Goal: Task Accomplishment & Management: Complete application form

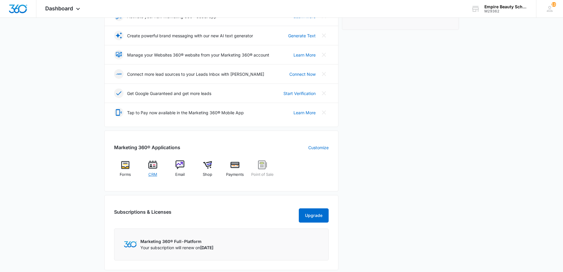
click at [155, 173] on span "CRM" at bounding box center [152, 174] width 9 height 6
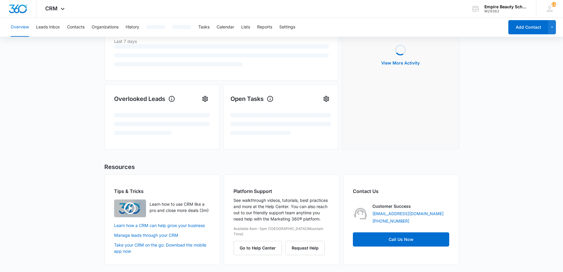
scroll to position [0, 0]
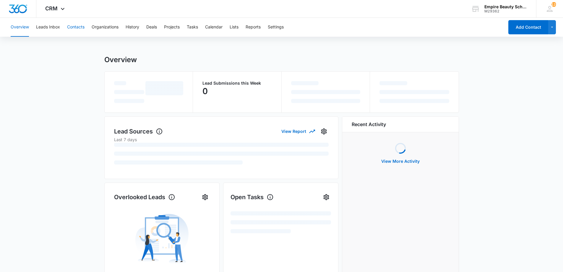
click at [80, 28] on button "Contacts" at bounding box center [75, 27] width 17 height 19
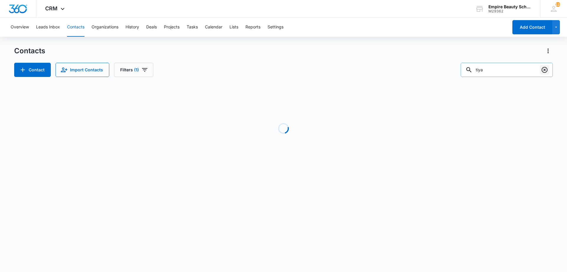
click at [547, 71] on icon "Clear" at bounding box center [545, 70] width 6 height 6
click at [320, 78] on div "Contacts Contact Import Contacts Filters (1) Loading No Results" at bounding box center [283, 113] width 539 height 134
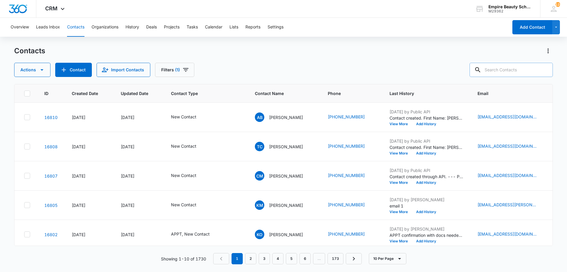
click at [501, 74] on input "text" at bounding box center [511, 70] width 83 height 14
type input "o"
type input "[PERSON_NAME]"
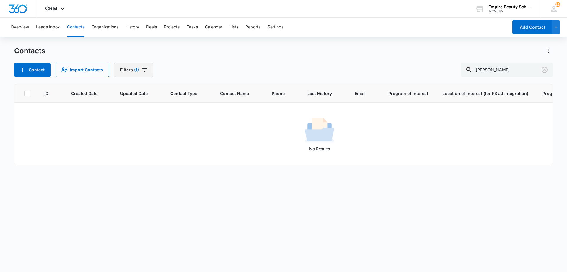
click at [131, 74] on button "Filters (1)" at bounding box center [133, 70] width 39 height 14
click at [160, 167] on icon "Clear" at bounding box center [159, 168] width 4 height 4
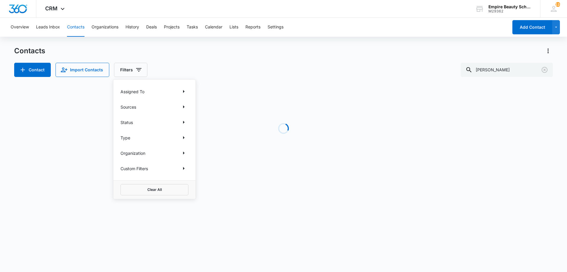
drag, startPoint x: 244, startPoint y: 75, endPoint x: 206, endPoint y: 78, distance: 38.3
click at [244, 74] on div "Contact Import Contacts Filters Assigned To Sources Status Type Organization Cu…" at bounding box center [283, 70] width 539 height 14
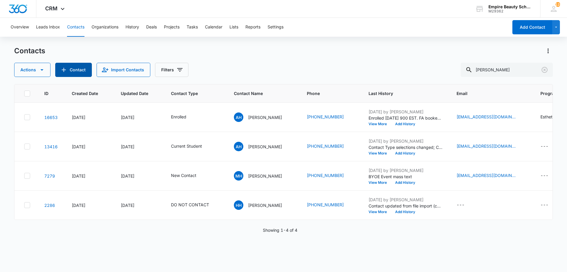
click at [75, 75] on button "Contact" at bounding box center [73, 70] width 37 height 14
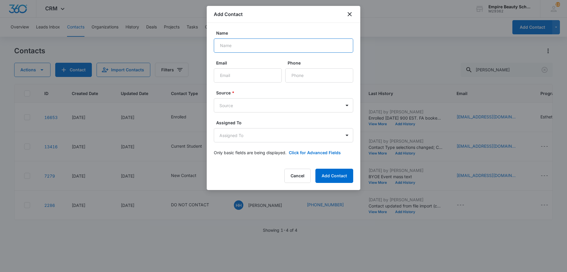
click at [234, 47] on input "Name" at bounding box center [284, 45] width 140 height 14
type input "[PERSON_NAME]"
click at [309, 78] on input "Phone" at bounding box center [320, 75] width 68 height 14
type input "[PHONE_NUMBER]"
click at [285, 115] on form "Name Katie Hogan Email Phone Source * Source Assigned To Assigned To Only basic…" at bounding box center [284, 96] width 140 height 133
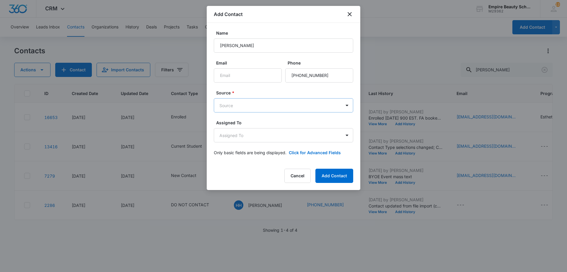
click at [285, 110] on body "CRM Apps Forms CRM Email Shop Payments POS Files Brand Settings Empire Beauty S…" at bounding box center [283, 136] width 567 height 272
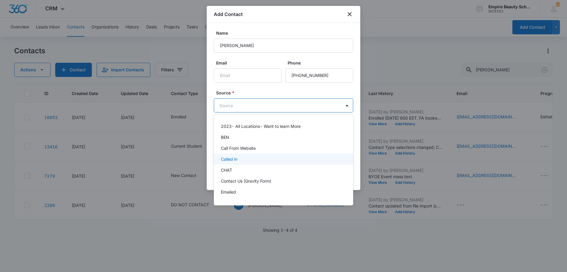
click at [251, 158] on div "Called in" at bounding box center [283, 159] width 124 height 6
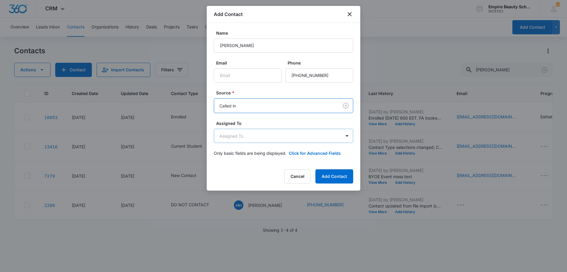
click at [269, 138] on body "CRM Apps Forms CRM Email Shop Payments POS Files Brand Settings Empire Beauty S…" at bounding box center [283, 136] width 567 height 272
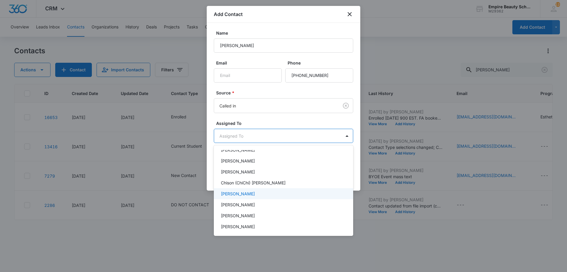
scroll to position [85, 0]
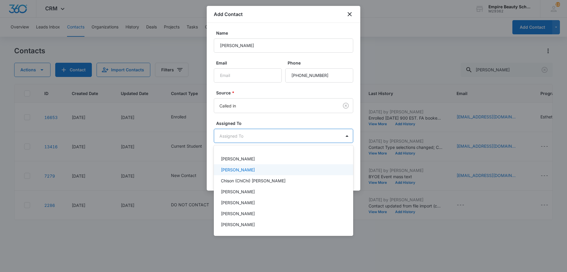
click at [243, 169] on p "Amelia Gauthier" at bounding box center [238, 169] width 34 height 6
click at [237, 217] on p "[PERSON_NAME]" at bounding box center [238, 215] width 34 height 6
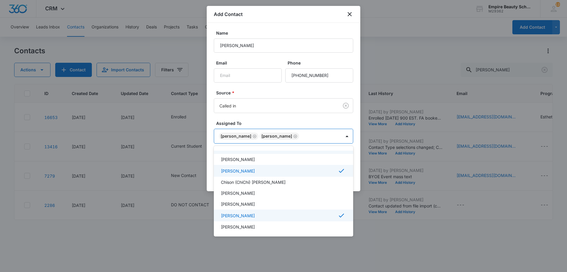
click at [260, 115] on div at bounding box center [283, 136] width 567 height 272
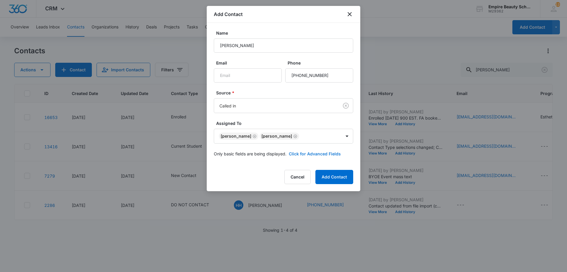
click at [316, 154] on button "Click for Advanced Fields" at bounding box center [315, 153] width 52 height 6
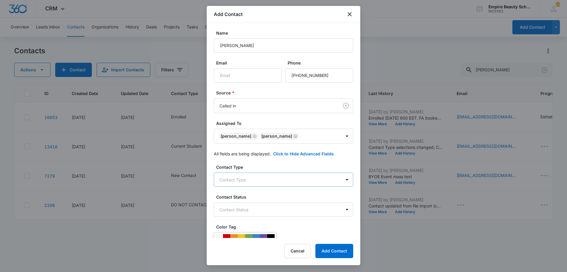
click at [264, 178] on body "CRM Apps Forms CRM Email Shop Payments POS Files Brand Settings Empire Beauty S…" at bounding box center [283, 136] width 567 height 272
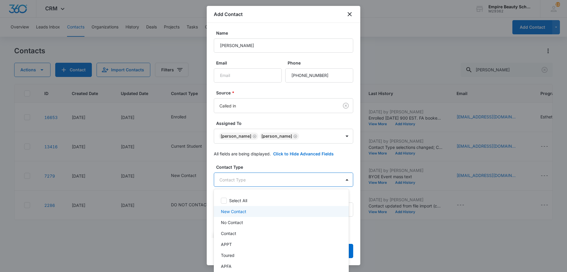
click at [244, 212] on p "New Contact" at bounding box center [233, 211] width 25 height 6
click at [273, 163] on div at bounding box center [283, 136] width 567 height 272
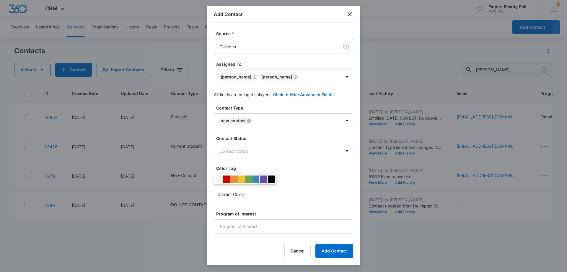
scroll to position [85, 0]
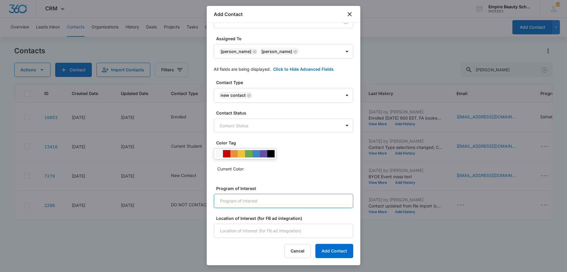
click at [247, 198] on input "Program of Interest" at bounding box center [284, 201] width 140 height 14
type input "Cosmetology, Esthetics"
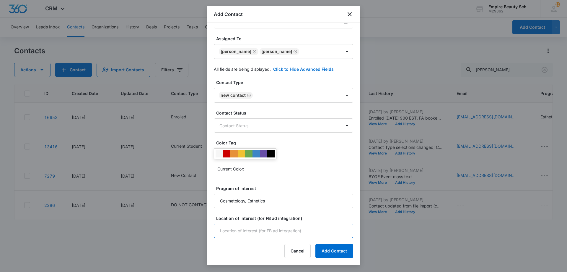
click at [249, 233] on input "Location of Interest (for FB ad integration)" at bounding box center [284, 230] width 140 height 14
click at [239, 231] on input "Location of Interest (for FB ad integration)" at bounding box center [284, 230] width 140 height 14
click at [287, 228] on input "Hooksett" at bounding box center [284, 230] width 140 height 14
type input "Hooksett"
click at [347, 252] on button "Add Contact" at bounding box center [335, 251] width 38 height 14
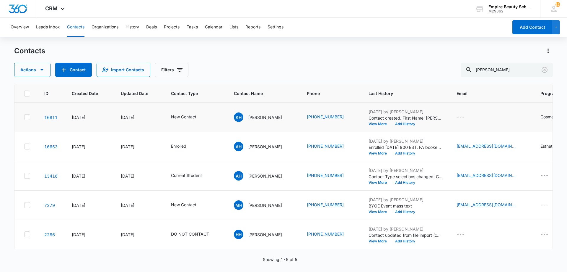
click at [396, 126] on td "Sep 10, 2025 by Jess Peltonovich Contact created. First Name: Katie Last Name: …" at bounding box center [406, 117] width 88 height 29
click at [397, 124] on button "Add History" at bounding box center [405, 124] width 28 height 4
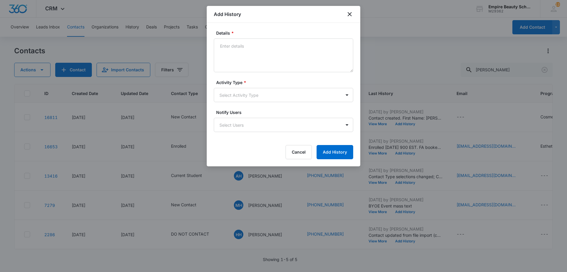
click at [283, 53] on textarea "Details *" at bounding box center [284, 55] width 140 height 34
type textarea "L"
type textarea "Her daughter Maddy is interested in EST/COS - Looking to schedule a tour"
click at [284, 102] on form "Details * Her daughter Maddy is interested in EST/COS - Looking to schedule a t…" at bounding box center [284, 94] width 140 height 129
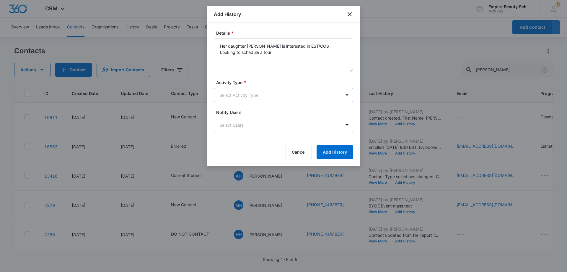
click at [281, 99] on body "CRM Apps Forms CRM Email Shop Payments POS Files Brand Settings Empire Beauty S…" at bounding box center [283, 136] width 567 height 272
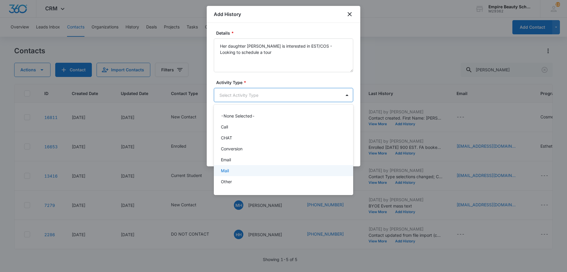
scroll to position [31, 0]
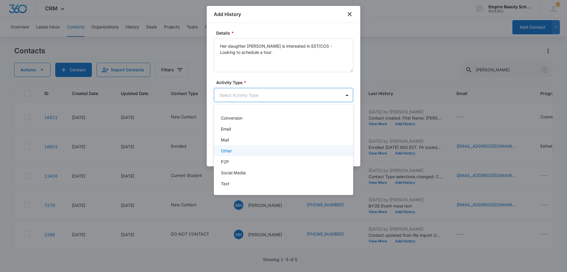
click at [236, 152] on div "Other" at bounding box center [283, 150] width 124 height 6
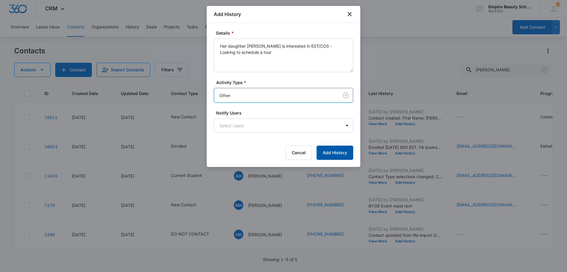
click at [334, 150] on button "Add History" at bounding box center [335, 152] width 37 height 14
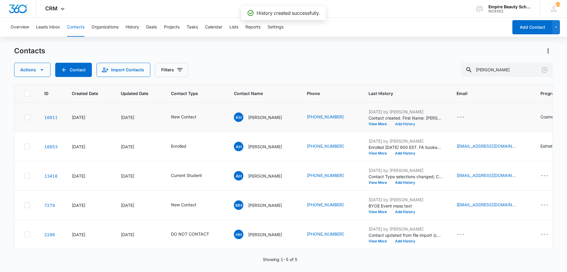
click at [408, 124] on button "Add History" at bounding box center [405, 124] width 28 height 4
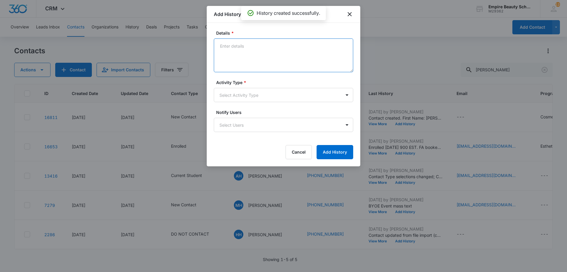
click at [274, 58] on textarea "Details *" at bounding box center [284, 55] width 140 height 34
type textarea "VM 1"
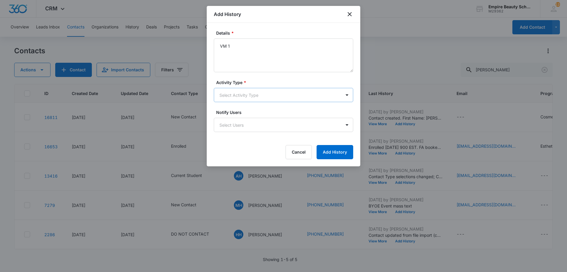
drag, startPoint x: 247, startPoint y: 87, endPoint x: 245, endPoint y: 95, distance: 8.5
click at [247, 87] on div "Activity Type * Select Activity Type" at bounding box center [284, 90] width 140 height 23
click at [245, 96] on body "CRM Apps Forms CRM Email Shop Payments POS Files Brand Settings Empire Beauty S…" at bounding box center [283, 136] width 567 height 272
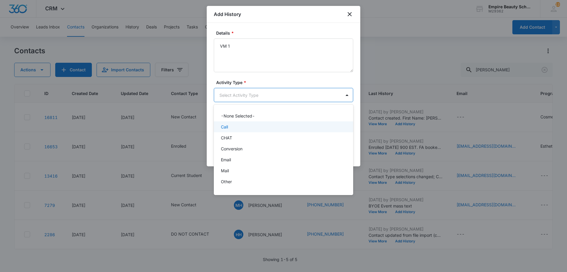
click at [234, 125] on div "Call" at bounding box center [283, 127] width 124 height 6
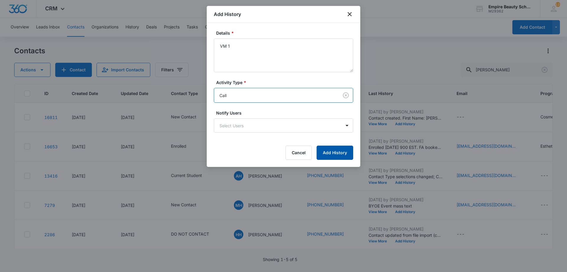
click at [336, 149] on button "Add History" at bounding box center [335, 152] width 37 height 14
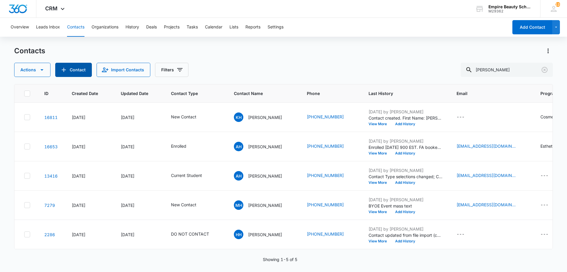
click at [66, 71] on icon "Add Contact" at bounding box center [63, 69] width 7 height 7
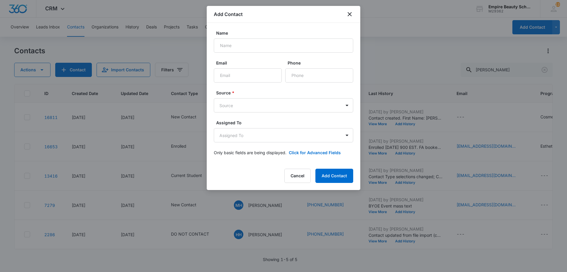
click at [261, 37] on div "Name" at bounding box center [284, 41] width 140 height 23
click at [263, 44] on input "Name" at bounding box center [284, 45] width 140 height 14
type input "[PERSON_NAME]"
click at [322, 74] on input "Phone" at bounding box center [320, 75] width 68 height 14
type input "[PHONE_NUMBER]"
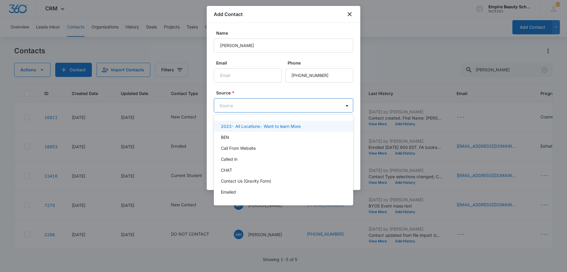
click at [282, 103] on body "CRM Apps Forms CRM Email Shop Payments POS Files Brand Settings Empire Beauty S…" at bounding box center [283, 136] width 567 height 272
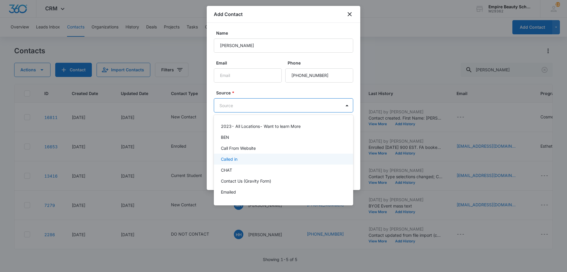
click at [245, 159] on div "Called in" at bounding box center [283, 159] width 124 height 6
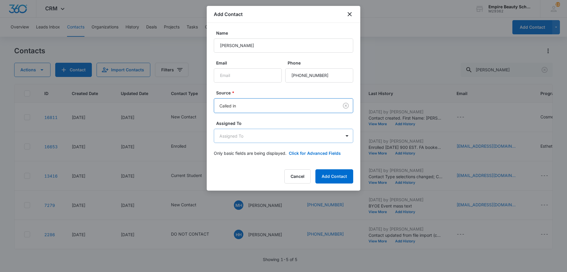
click at [333, 137] on body "CRM Apps Forms CRM Email Shop Payments POS Files Brand Settings Empire Beauty S…" at bounding box center [283, 136] width 567 height 272
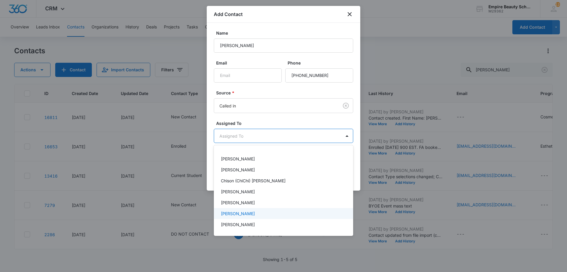
click at [245, 213] on p "[PERSON_NAME]" at bounding box center [238, 213] width 34 height 6
click at [238, 167] on p "Amelia Gauthier" at bounding box center [238, 169] width 34 height 6
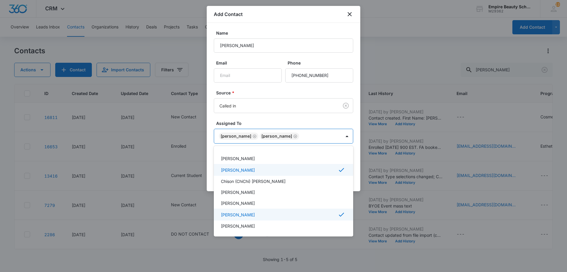
scroll to position [87, 0]
click at [251, 127] on div at bounding box center [283, 136] width 567 height 272
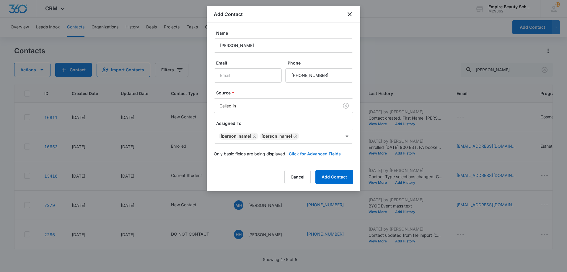
click at [310, 154] on button "Click for Advanced Fields" at bounding box center [315, 153] width 52 height 6
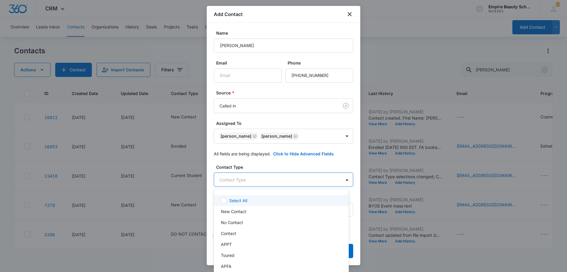
click at [242, 179] on body "CRM Apps Forms CRM Email Shop Payments POS Files Brand Settings Empire Beauty S…" at bounding box center [283, 136] width 567 height 272
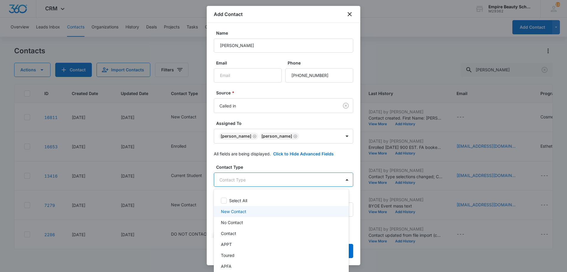
click at [246, 209] on div "New Contact" at bounding box center [281, 211] width 120 height 6
click at [266, 170] on div at bounding box center [283, 136] width 567 height 272
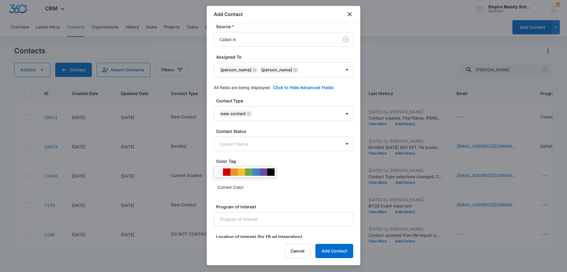
scroll to position [85, 0]
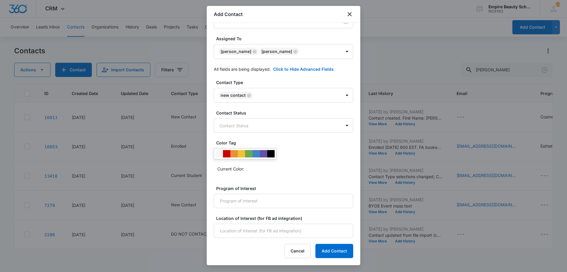
click at [252, 192] on div "Program of Interest" at bounding box center [284, 196] width 140 height 23
click at [252, 203] on input "Program of Interest" at bounding box center [284, 201] width 140 height 14
type input "Cosmetology"
click at [276, 228] on input "Location of Interest (for FB ad integration)" at bounding box center [284, 230] width 140 height 14
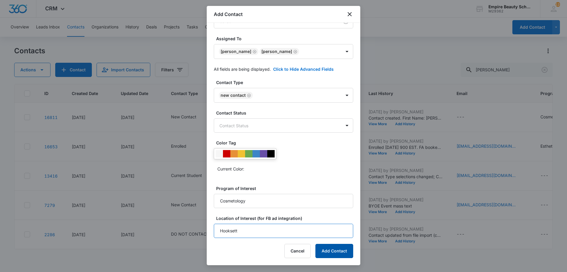
type input "Hooksett"
click at [328, 249] on button "Add Contact" at bounding box center [335, 251] width 38 height 14
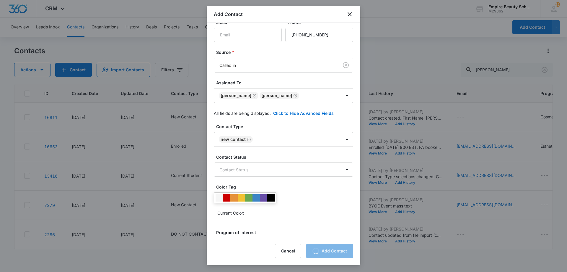
scroll to position [0, 0]
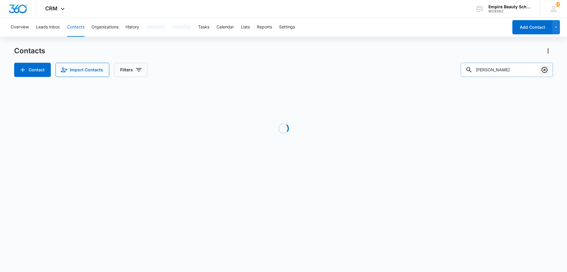
click at [545, 70] on icon "Clear" at bounding box center [544, 69] width 7 height 7
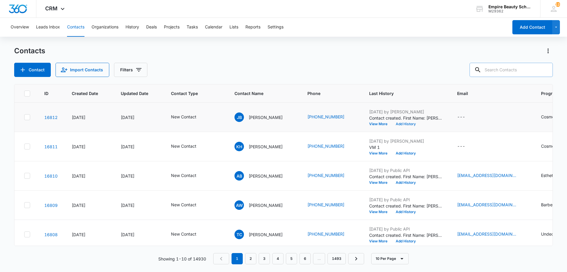
click at [408, 124] on button "Add History" at bounding box center [406, 124] width 28 height 4
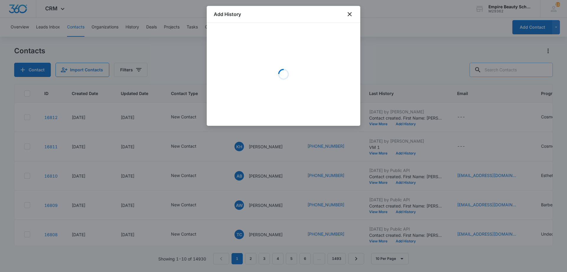
click at [258, 61] on div "Loading" at bounding box center [284, 74] width 140 height 89
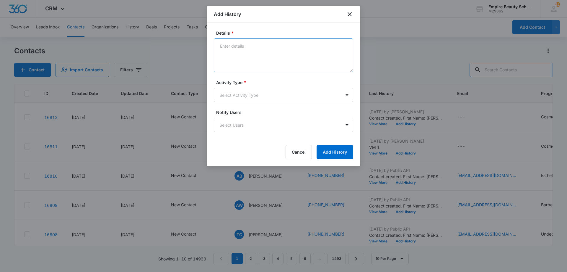
click at [273, 46] on textarea "Details *" at bounding box center [284, 55] width 140 height 34
type textarea "Was currently driving - Got disconnected"
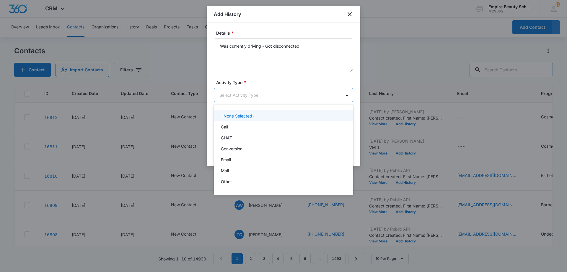
click at [246, 98] on body "CRM Apps Forms CRM Email Shop Payments POS Files Brand Settings Empire Beauty S…" at bounding box center [283, 136] width 567 height 272
click at [243, 130] on div "Call" at bounding box center [284, 126] width 140 height 11
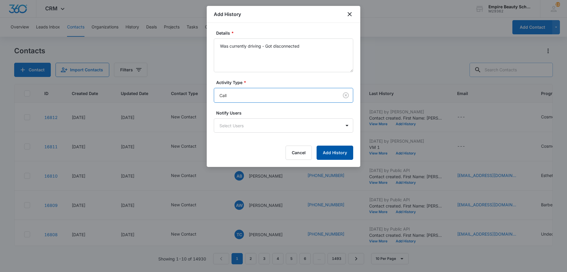
click at [344, 149] on button "Add History" at bounding box center [335, 152] width 37 height 14
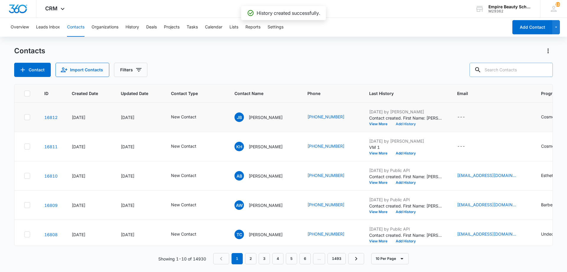
click at [413, 124] on button "Add History" at bounding box center [406, 124] width 28 height 4
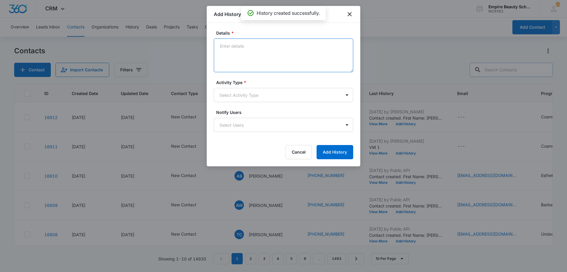
click at [254, 59] on textarea "Details *" at bounding box center [284, 55] width 140 height 34
type textarea "Best time to chat?"
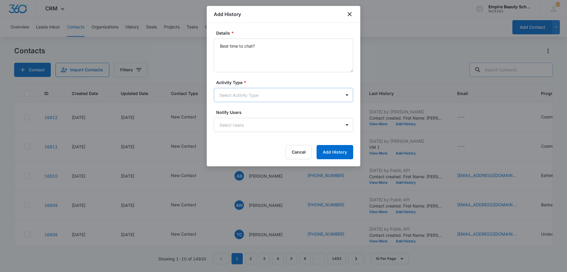
click at [245, 101] on body "CRM Apps Forms CRM Email Shop Payments POS Files Brand Settings Empire Beauty S…" at bounding box center [283, 136] width 567 height 272
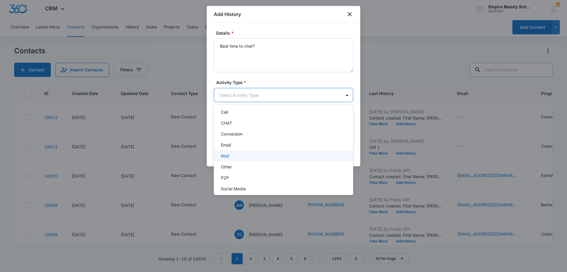
scroll to position [31, 0]
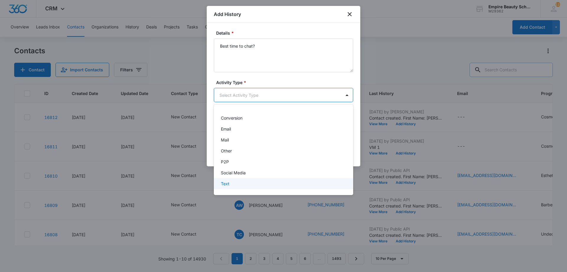
drag, startPoint x: 231, startPoint y: 176, endPoint x: 231, endPoint y: 186, distance: 9.5
click at [231, 186] on div "-None Selected- Call CHAT Conversion Email Mail Other P2P Social Media Text" at bounding box center [284, 149] width 140 height 81
click at [231, 186] on div "Text" at bounding box center [283, 183] width 124 height 6
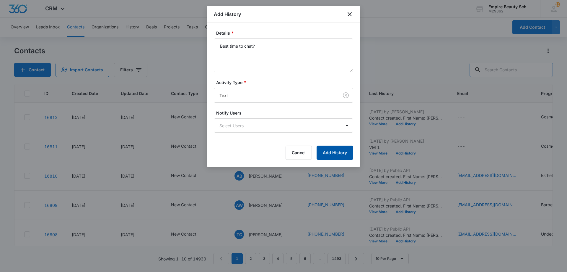
click at [338, 154] on button "Add History" at bounding box center [335, 152] width 37 height 14
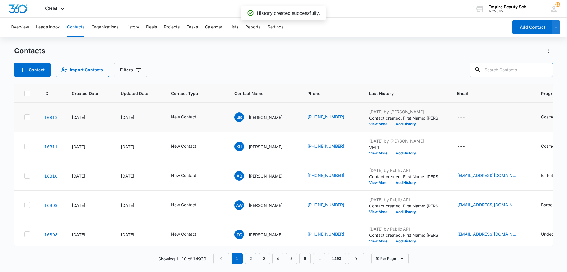
click at [378, 126] on td "[DATE] by [PERSON_NAME] Contact created. First Name: [PERSON_NAME] Last Name: B…" at bounding box center [406, 117] width 88 height 29
click at [379, 125] on button "View More" at bounding box center [380, 124] width 22 height 4
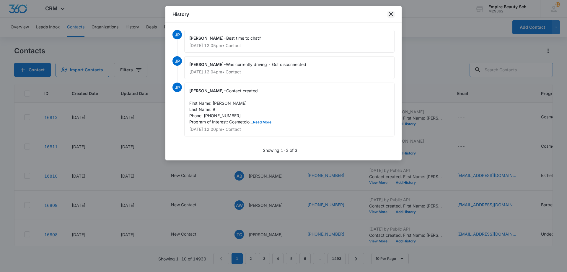
click at [393, 13] on icon "close" at bounding box center [391, 14] width 4 height 4
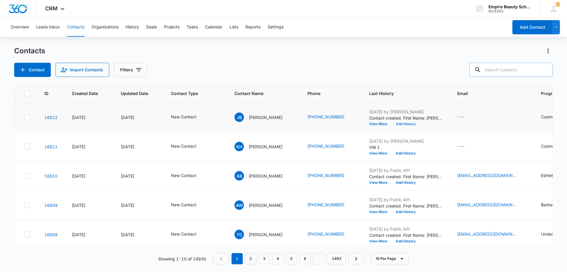
click at [406, 124] on button "Add History" at bounding box center [406, 124] width 28 height 4
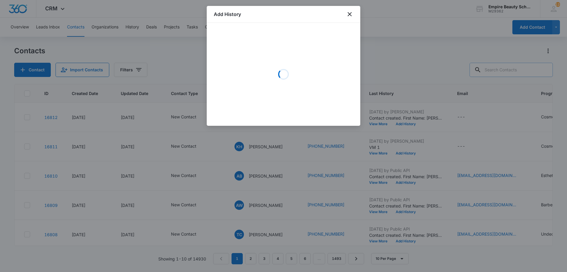
click at [268, 58] on div "Loading" at bounding box center [284, 74] width 140 height 89
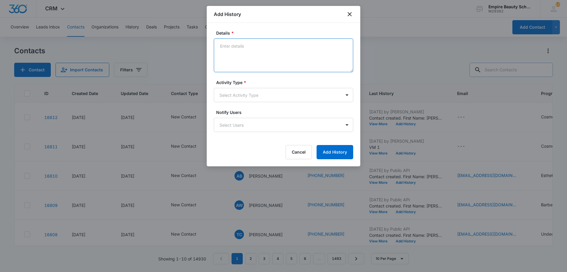
click at [268, 58] on textarea "Details *" at bounding box center [284, 55] width 140 height 34
click at [268, 58] on textarea "Had called in - Looking to pursue COS. Took COS classes at a school in [US_STAT…" at bounding box center [284, 55] width 140 height 34
click at [269, 54] on textarea "Had called in - Looking to pursue COS. Took COS classes at a school in [US_STAT…" at bounding box center [284, 55] width 140 height 34
type textarea "Had called in - Looking to pursue COS. Took COS classes at a school in [US_STAT…"
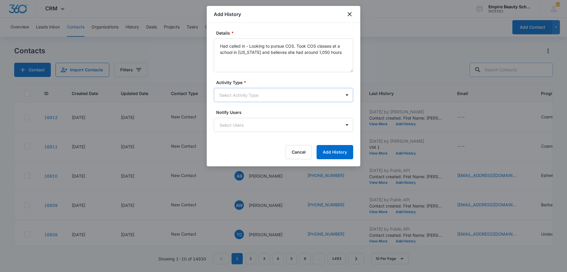
click at [260, 99] on body "CRM Apps Forms CRM Email Shop Payments POS Files Brand Settings Empire Beauty S…" at bounding box center [283, 136] width 567 height 272
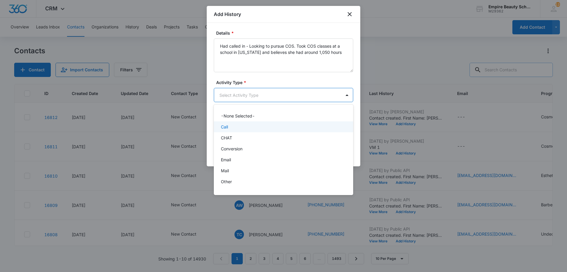
scroll to position [0, 0]
click at [233, 128] on div "Call" at bounding box center [283, 127] width 124 height 6
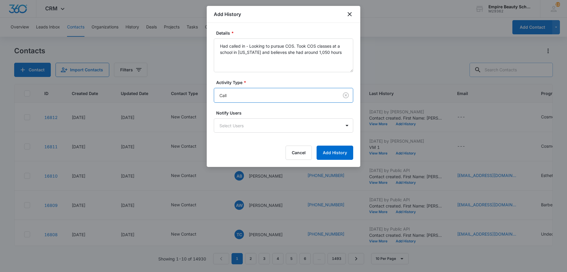
click at [339, 144] on form "Details * Had called in - Looking to pursue COS. Took COS classes at a school i…" at bounding box center [284, 95] width 140 height 130
click at [339, 153] on button "Add History" at bounding box center [335, 152] width 37 height 14
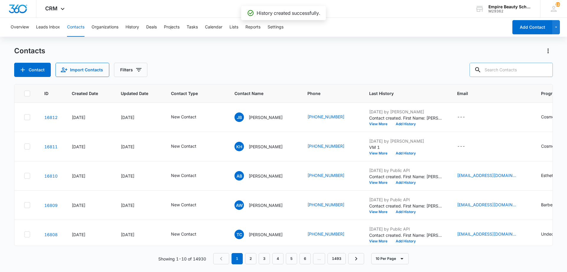
click at [236, 71] on div "Contact Import Contacts Filters" at bounding box center [283, 70] width 539 height 14
click at [491, 66] on input "text" at bounding box center [511, 70] width 83 height 14
type input "gabbi"
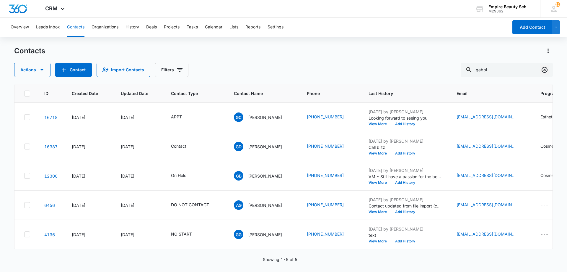
click at [548, 70] on icon "Clear" at bounding box center [545, 70] width 6 height 6
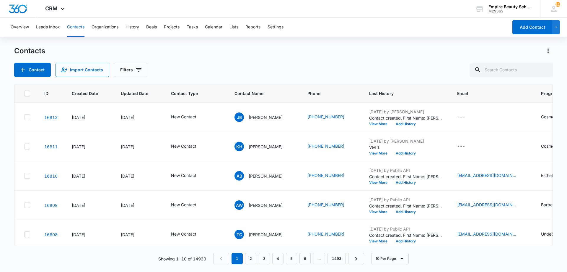
click at [409, 62] on div "Contacts Contact Import Contacts Filters" at bounding box center [283, 61] width 539 height 31
click at [536, 70] on input "text" at bounding box center [511, 70] width 83 height 14
type input "4690"
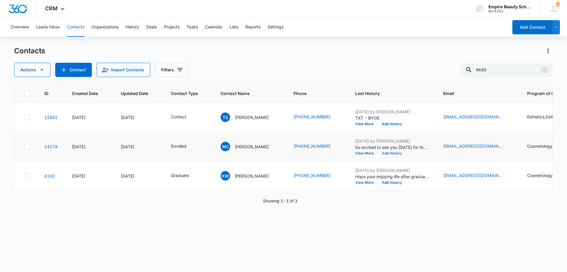
click at [386, 153] on button "Add History" at bounding box center [392, 153] width 28 height 4
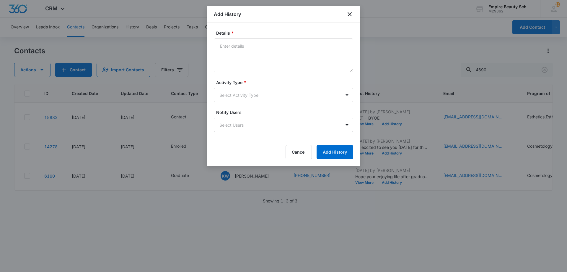
click at [290, 57] on textarea "Details *" at bounding box center [284, 55] width 140 height 34
type textarea "Provided IPad generation"
click at [241, 109] on label "Notify Users" at bounding box center [286, 112] width 140 height 6
click at [241, 99] on body "CRM Apps Forms CRM Email Shop Payments POS Files Brand Settings Empire Beauty S…" at bounding box center [283, 136] width 567 height 272
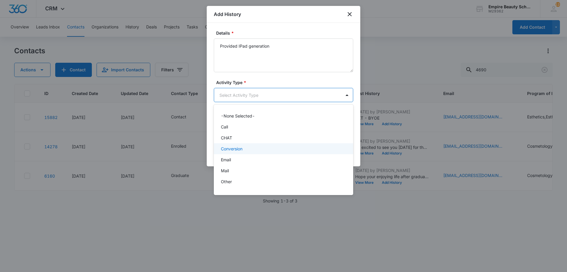
scroll to position [31, 0]
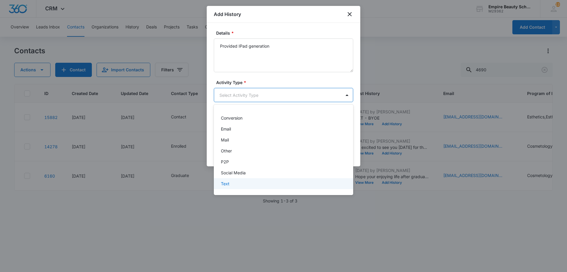
click at [228, 184] on p "Text" at bounding box center [225, 183] width 9 height 6
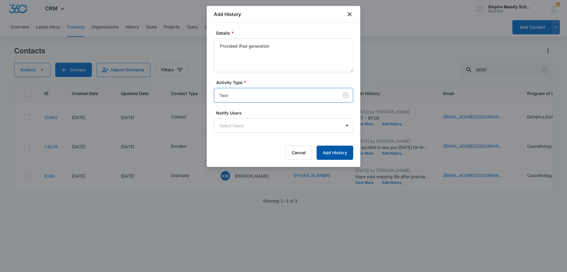
click at [331, 159] on button "Add History" at bounding box center [335, 152] width 37 height 14
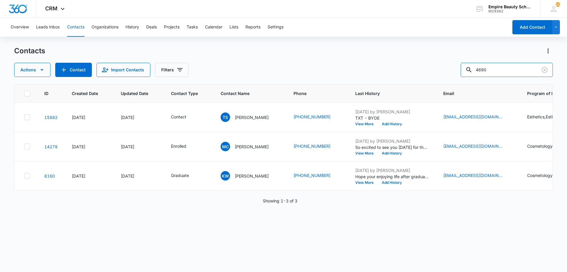
drag, startPoint x: 502, startPoint y: 72, endPoint x: 392, endPoint y: 77, distance: 110.4
click at [392, 77] on div "Contacts Actions Contact Import Contacts Filters 4690 ID Created Date Updated D…" at bounding box center [283, 158] width 539 height 225
type input "[PERSON_NAME]"
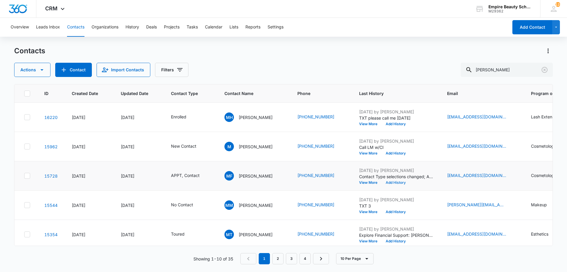
click at [397, 184] on button "Add History" at bounding box center [396, 183] width 28 height 4
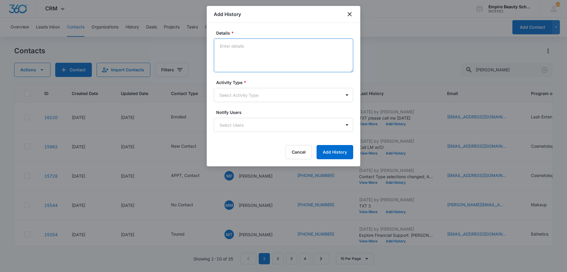
click at [267, 68] on textarea "Details *" at bounding box center [284, 55] width 140 height 34
drag, startPoint x: 265, startPoint y: 59, endPoint x: 258, endPoint y: 57, distance: 7.4
click at [258, 57] on textarea "Details *" at bounding box center [284, 55] width 140 height 34
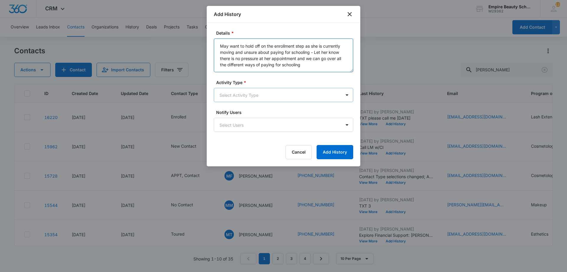
type textarea "May want to hold off on the enrollment step as she is currently moving and unsu…"
click at [259, 94] on body "CRM Apps Forms CRM Email Shop Payments POS Files Brand Settings Empire Beauty S…" at bounding box center [283, 136] width 567 height 272
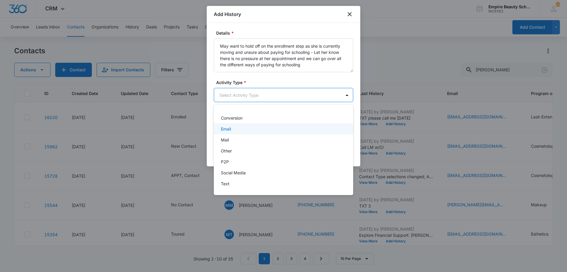
click at [237, 129] on div "Email" at bounding box center [283, 129] width 124 height 6
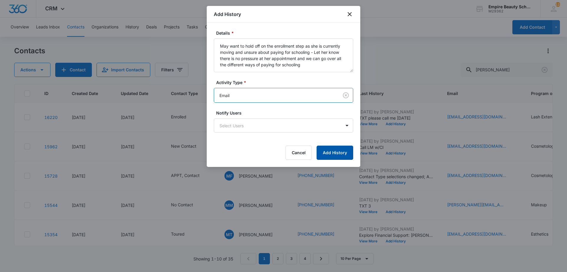
click at [324, 152] on button "Add History" at bounding box center [335, 152] width 37 height 14
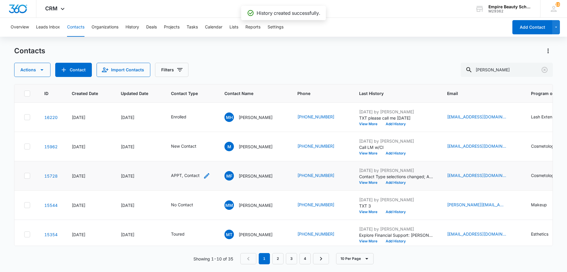
click at [202, 176] on div "APPT, Contact" at bounding box center [190, 175] width 39 height 7
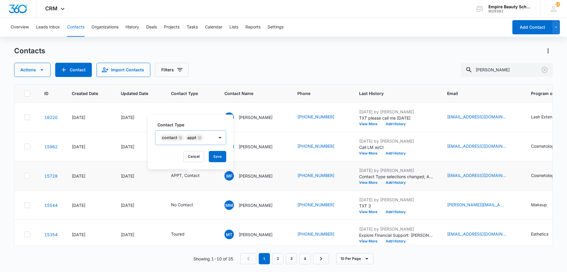
click at [180, 137] on icon "Remove Contact" at bounding box center [181, 137] width 4 height 4
click at [185, 153] on button "Save" at bounding box center [192, 156] width 17 height 11
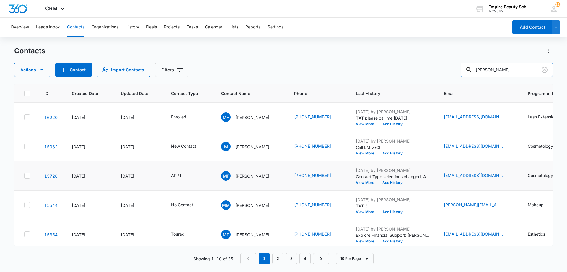
click at [551, 67] on input "[PERSON_NAME]" at bounding box center [507, 70] width 92 height 14
click at [547, 69] on icon "Clear" at bounding box center [545, 70] width 6 height 6
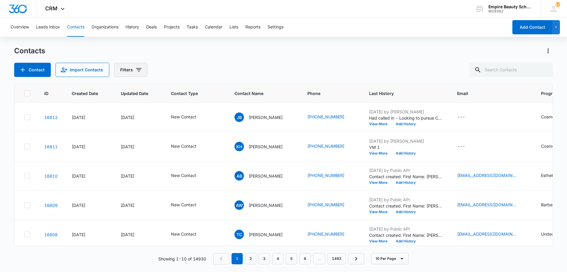
click at [134, 71] on button "Filters" at bounding box center [130, 70] width 33 height 14
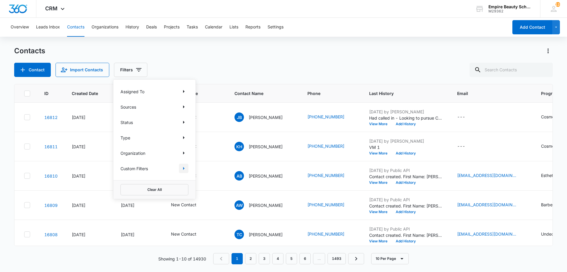
click at [181, 170] on icon "Show Custom Filters filters" at bounding box center [183, 168] width 7 height 7
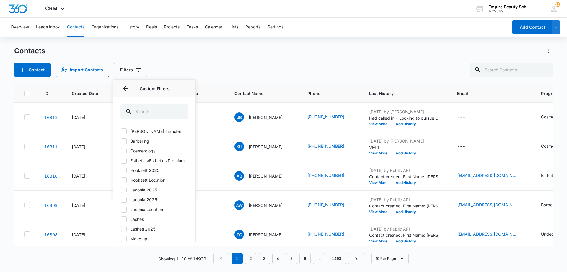
click at [149, 173] on label "Hooksett 2025" at bounding box center [155, 170] width 68 height 6
click at [121, 170] on input "Hooksett 2025" at bounding box center [121, 170] width 0 height 0
checkbox input "true"
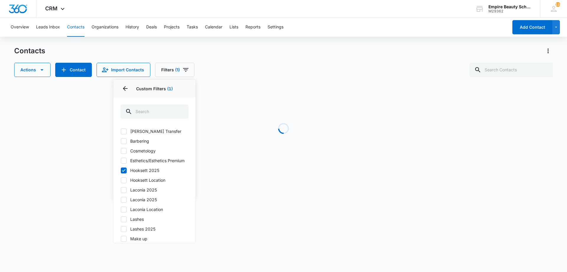
click at [241, 74] on div "Actions Contact Import Contacts Filters (1) Assigned To Sources Status Type Org…" at bounding box center [283, 70] width 539 height 14
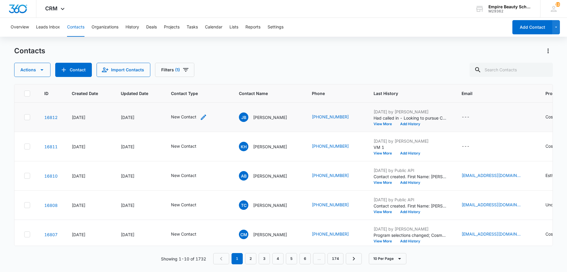
click at [205, 117] on icon "Contact Type - New Contact - Select to Edit Field" at bounding box center [203, 116] width 5 height 5
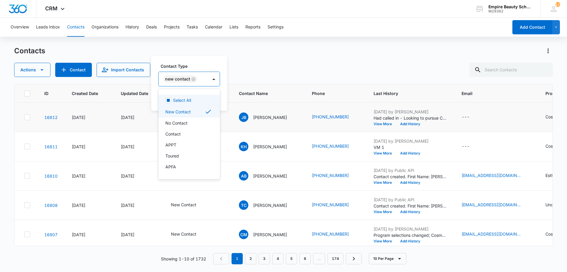
click at [202, 81] on div "New Contact" at bounding box center [183, 79] width 49 height 14
click at [180, 134] on p "Contact" at bounding box center [173, 134] width 15 height 6
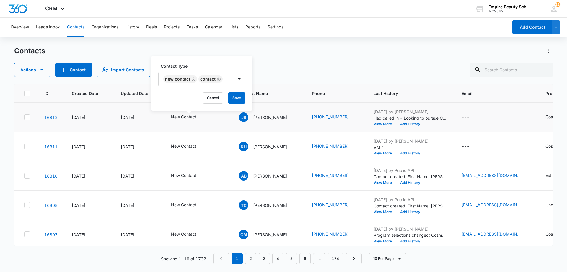
click at [201, 70] on div "Contact Type New Contact Contact" at bounding box center [201, 74] width 87 height 23
click at [235, 97] on button "Save" at bounding box center [236, 97] width 17 height 11
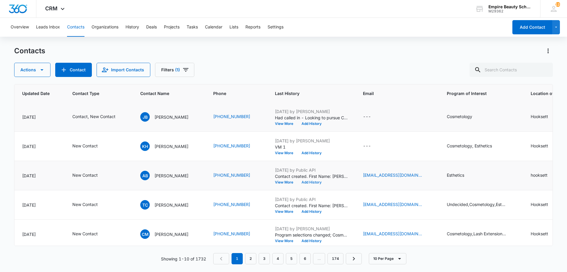
scroll to position [0, 99]
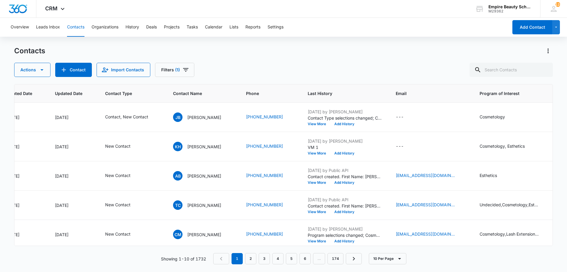
scroll to position [0, 68]
click at [351, 184] on td "Sep 10, 2025 by Public API Contact created. First Name: Abby Last Name: Butcher…" at bounding box center [343, 175] width 88 height 29
click at [346, 184] on button "Add History" at bounding box center [342, 183] width 28 height 4
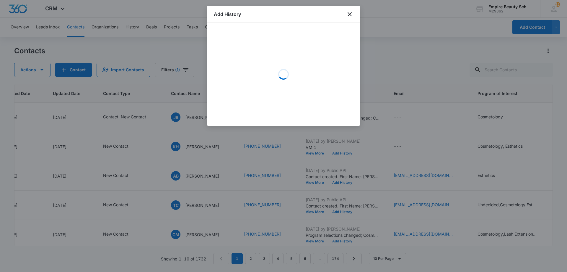
click at [262, 57] on div "Loading" at bounding box center [284, 74] width 140 height 89
click at [245, 56] on div "Loading" at bounding box center [284, 74] width 140 height 89
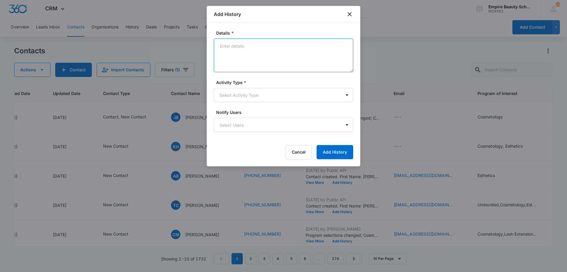
click at [273, 57] on textarea "Details *" at bounding box center [284, 55] width 140 height 34
type textarea "VM 1"
click at [257, 85] on label "Activity Type *" at bounding box center [286, 82] width 140 height 6
click at [252, 96] on body "CRM Apps Forms CRM Email Shop Payments POS Files Brand Settings Empire Beauty S…" at bounding box center [283, 136] width 567 height 272
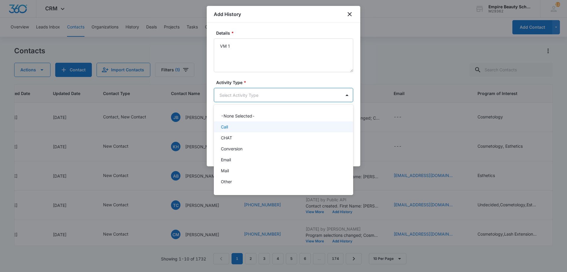
click at [243, 130] on div "Call" at bounding box center [284, 126] width 140 height 11
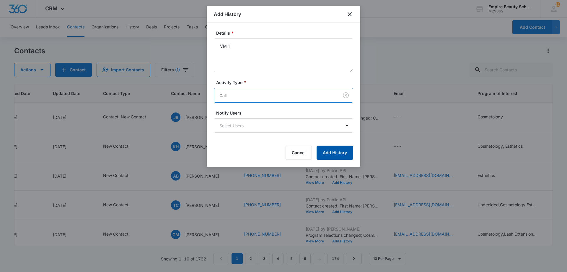
click at [330, 150] on button "Add History" at bounding box center [335, 152] width 37 height 14
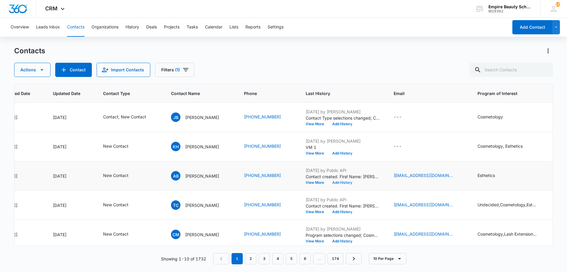
click at [349, 182] on button "Add History" at bounding box center [342, 183] width 28 height 4
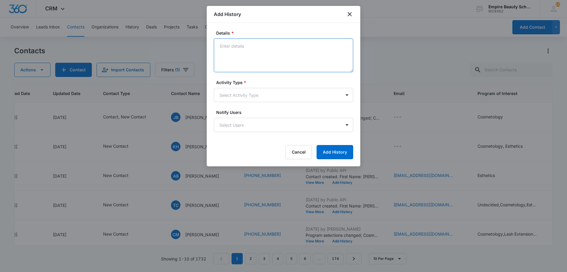
click at [302, 66] on textarea "Details *" at bounding box center [284, 55] width 140 height 34
type textarea "e"
type textarea "Text 1"
click at [282, 82] on label "Activity Type *" at bounding box center [286, 82] width 140 height 6
click at [279, 100] on body "CRM Apps Forms CRM Email Shop Payments POS Files Brand Settings Empire Beauty S…" at bounding box center [283, 136] width 567 height 272
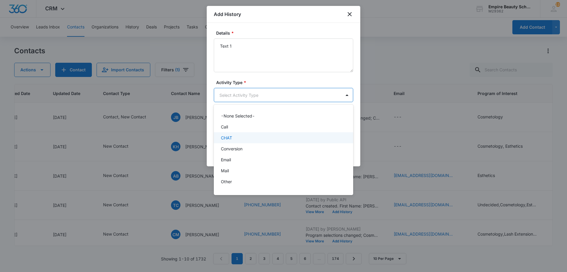
scroll to position [31, 0]
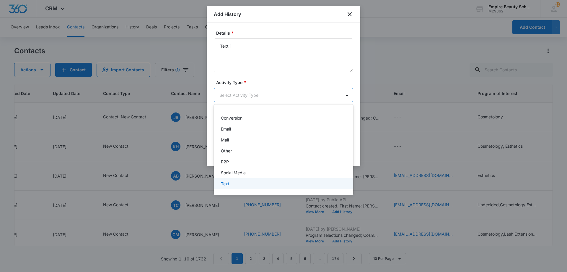
click at [263, 184] on div "Text" at bounding box center [283, 183] width 124 height 6
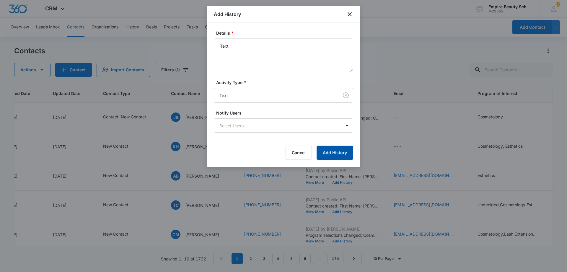
click at [341, 157] on button "Add History" at bounding box center [335, 152] width 37 height 14
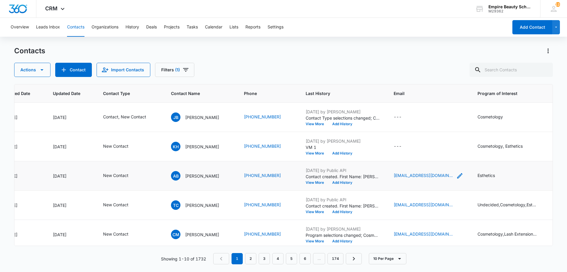
click at [457, 177] on icon "Email - abbycherry77@gmail.com - Select to Edit Field" at bounding box center [460, 175] width 7 height 7
click at [418, 141] on input "[EMAIL_ADDRESS][DOMAIN_NAME]" at bounding box center [428, 138] width 74 height 14
click at [432, 154] on button "Cancel" at bounding box center [433, 156] width 21 height 11
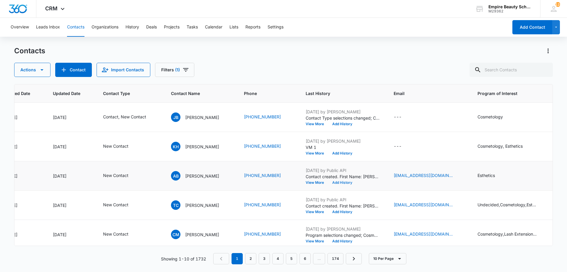
click at [344, 181] on button "Add History" at bounding box center [342, 183] width 28 height 4
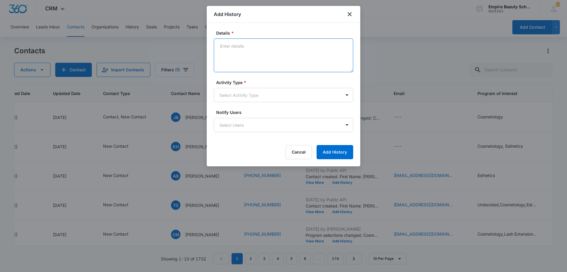
click at [244, 49] on textarea "Details *" at bounding box center [284, 55] width 140 height 34
type textarea "Email 1"
click at [256, 95] on body "CRM Apps Forms CRM Email Shop Payments POS Files Brand Settings Empire Beauty S…" at bounding box center [283, 136] width 567 height 272
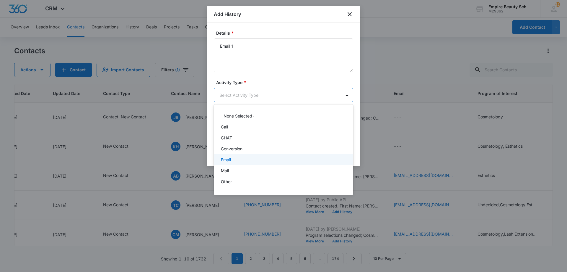
click at [244, 160] on div "Email" at bounding box center [283, 159] width 124 height 6
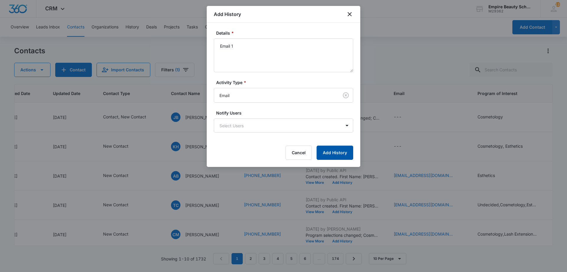
click at [347, 158] on button "Add History" at bounding box center [335, 152] width 37 height 14
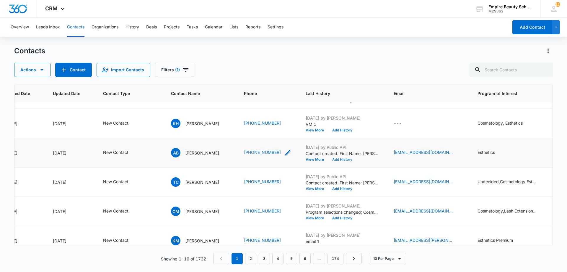
scroll to position [23, 68]
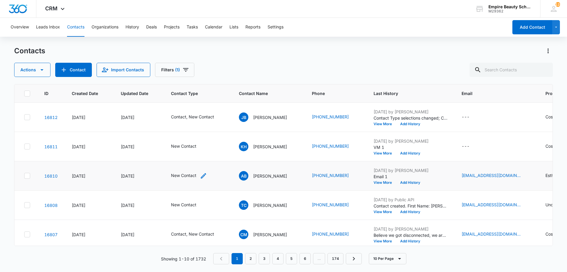
click at [204, 173] on icon "Contact Type - New Contact - Select to Edit Field" at bounding box center [203, 175] width 7 height 7
click at [199, 139] on input "text" at bounding box center [199, 137] width 1 height 6
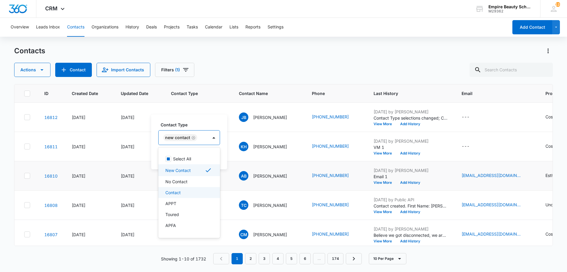
drag, startPoint x: 181, startPoint y: 186, endPoint x: 179, endPoint y: 192, distance: 6.3
click at [179, 192] on div "Select All New Contact No Contact Contact APPT Toured APFA Enrolled NOT FROM TH…" at bounding box center [189, 192] width 62 height 81
click at [179, 192] on p "Contact" at bounding box center [173, 192] width 15 height 6
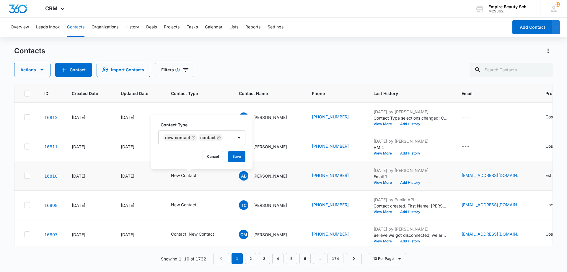
click at [184, 127] on label "Contact Type" at bounding box center [204, 124] width 87 height 6
click at [230, 152] on button "Save" at bounding box center [236, 156] width 17 height 11
click at [379, 212] on button "View More" at bounding box center [385, 212] width 22 height 4
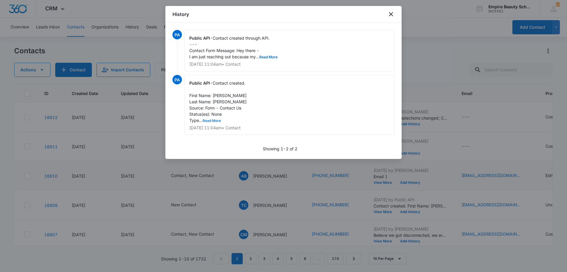
click at [213, 120] on button "Read More" at bounding box center [212, 121] width 18 height 4
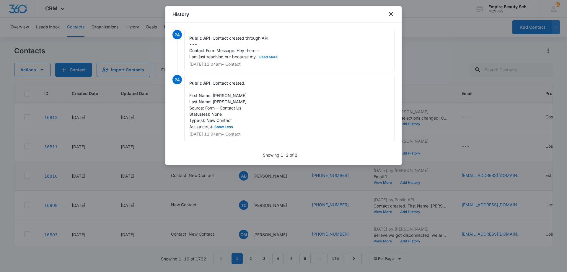
click at [275, 56] on button "Read More" at bounding box center [269, 57] width 18 height 4
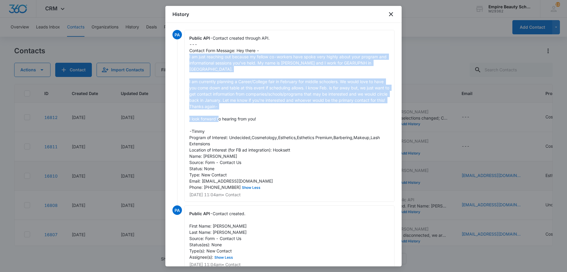
drag, startPoint x: 264, startPoint y: 115, endPoint x: 183, endPoint y: 56, distance: 100.4
click at [183, 56] on div "PA Public API - Contact created through API. --- Contact Form Message: Hey ther…" at bounding box center [284, 117] width 222 height 175
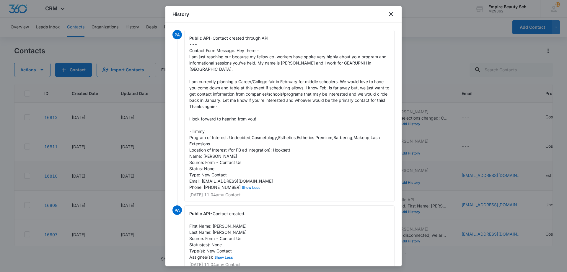
click at [211, 126] on div "Public API - Contact created through API. --- Contact Form Message: Hey there -…" at bounding box center [289, 116] width 210 height 172
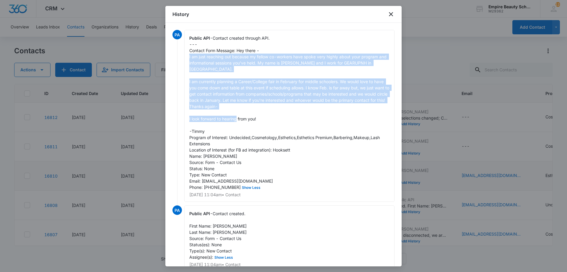
drag, startPoint x: 210, startPoint y: 126, endPoint x: 205, endPoint y: 57, distance: 69.1
click at [189, 57] on div "Public API - Contact created through API. --- Contact Form Message: Hey there -…" at bounding box center [289, 116] width 210 height 172
copy span "I am just reaching out because my fellow co-workers have spoke very highly abou…"
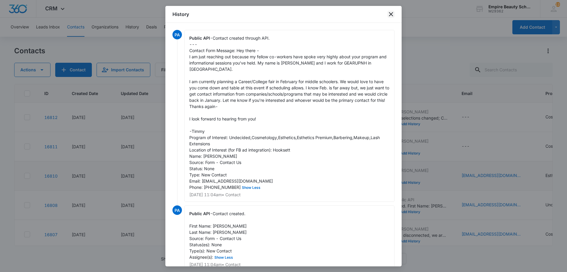
drag, startPoint x: 396, startPoint y: 16, endPoint x: 392, endPoint y: 11, distance: 6.4
click at [395, 16] on div "History" at bounding box center [284, 14] width 236 height 17
click at [392, 16] on icon "close" at bounding box center [391, 14] width 7 height 7
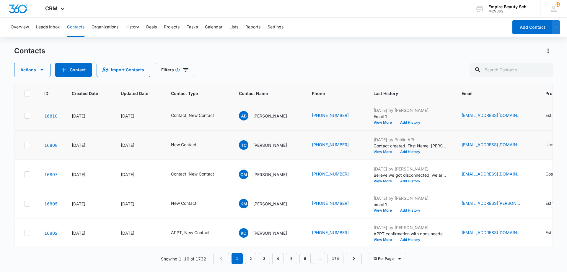
scroll to position [60, 0]
click at [382, 151] on button "View More" at bounding box center [385, 152] width 22 height 4
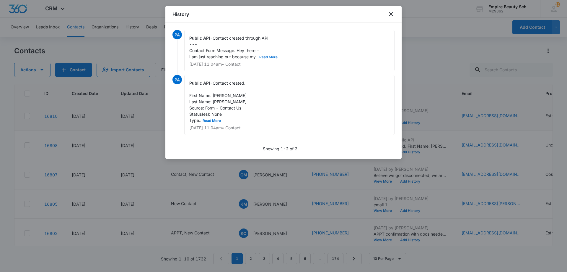
click at [264, 57] on button "Read More" at bounding box center [269, 57] width 18 height 4
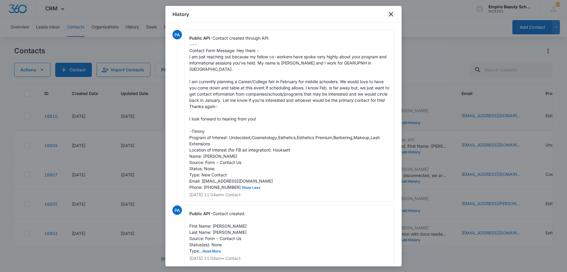
click at [394, 15] on icon "close" at bounding box center [391, 14] width 7 height 7
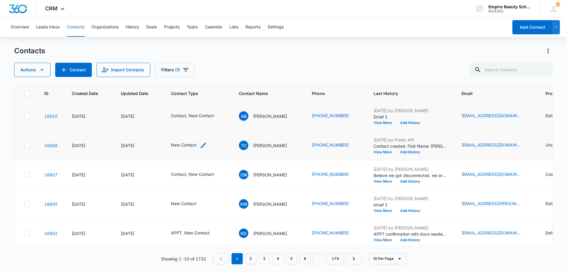
click at [203, 144] on icon "Contact Type - New Contact - Select to Edit Field" at bounding box center [203, 145] width 7 height 7
click at [191, 106] on div "Remove New Contact" at bounding box center [192, 107] width 5 height 4
click at [192, 107] on div "Contact Type" at bounding box center [178, 107] width 39 height 13
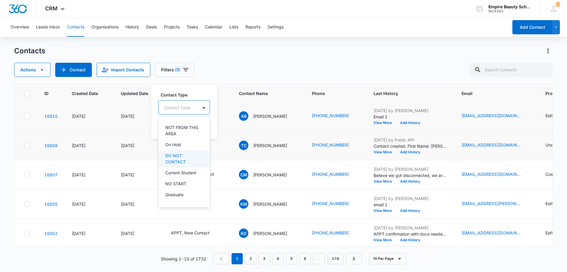
click at [181, 160] on p "DO NOT CONTACT" at bounding box center [184, 158] width 36 height 12
click at [183, 100] on div "DO NOT CONTACT" at bounding box center [186, 107] width 54 height 14
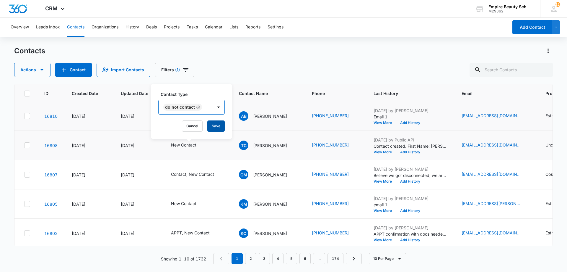
click at [209, 123] on button "Save" at bounding box center [215, 125] width 17 height 11
click at [413, 154] on button "Add History" at bounding box center [410, 152] width 28 height 4
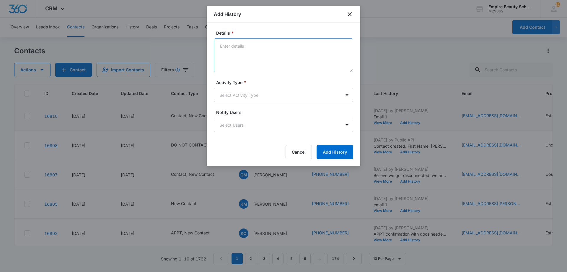
click at [253, 55] on textarea "Details *" at bounding box center [284, 55] width 140 height 34
type textarea "Looking for us to attend a career fair geared towards middle schoolers"
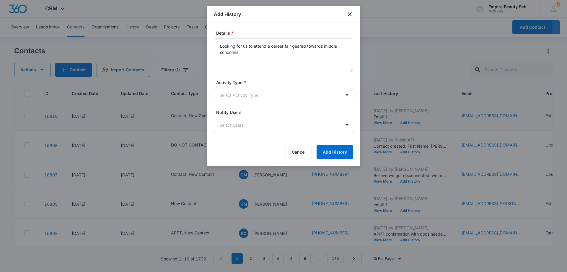
click at [242, 87] on div "Activity Type * Select Activity Type" at bounding box center [284, 90] width 140 height 23
click at [236, 95] on body "CRM Apps Forms CRM Email Shop Payments POS Files Brand Settings Empire Beauty S…" at bounding box center [283, 136] width 567 height 272
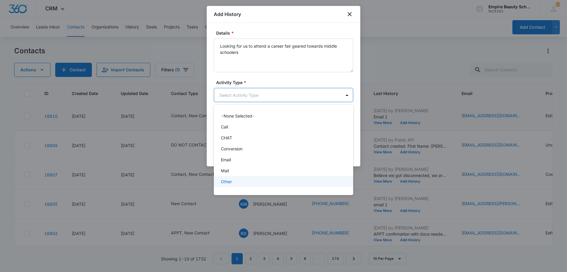
click at [233, 179] on div "Other" at bounding box center [283, 181] width 124 height 6
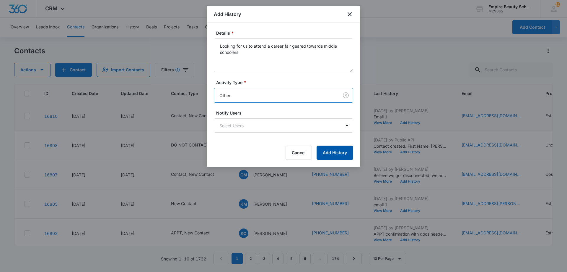
click at [336, 151] on button "Add History" at bounding box center [335, 152] width 37 height 14
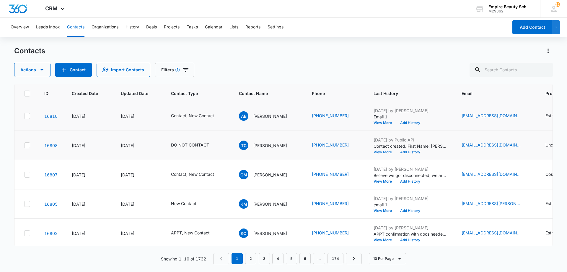
drag, startPoint x: 389, startPoint y: 153, endPoint x: 500, endPoint y: 158, distance: 110.9
click at [493, 169] on tbody "16812 Sep 10, 2025 Sep 10, 2025 Contact, New Contact JB Julianna B (603) 803-15…" at bounding box center [430, 189] width 832 height 293
click at [525, 145] on icon "Email - chase@edalliancenh.org - Select to Edit Field" at bounding box center [528, 145] width 7 height 7
click at [473, 106] on input "[EMAIL_ADDRESS][DOMAIN_NAME]" at bounding box center [494, 107] width 74 height 14
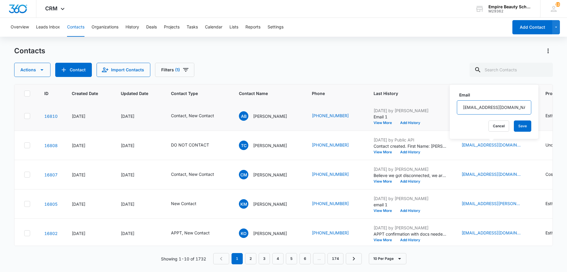
click at [473, 106] on input "[EMAIL_ADDRESS][DOMAIN_NAME]" at bounding box center [494, 107] width 74 height 14
click at [492, 127] on button "Cancel" at bounding box center [499, 125] width 21 height 11
click at [415, 152] on button "Add History" at bounding box center [410, 152] width 28 height 4
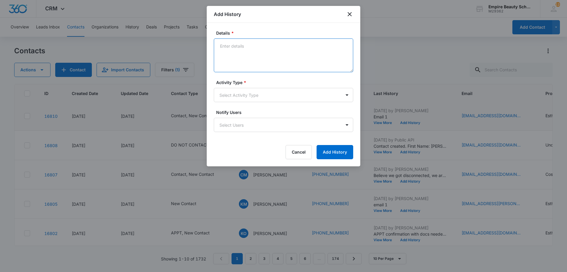
click at [260, 49] on textarea "Details *" at bounding box center [284, 55] width 140 height 34
paste textarea "At this time, we’re only able to participate in events that involve high school…"
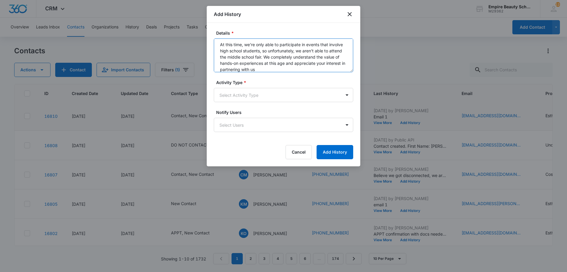
scroll to position [0, 0]
drag, startPoint x: 245, startPoint y: 44, endPoint x: 197, endPoint y: 42, distance: 47.3
click at [197, 42] on body "CRM Apps Forms CRM Email Shop Payments POS Files Brand Settings Empire Beauty S…" at bounding box center [283, 136] width 567 height 272
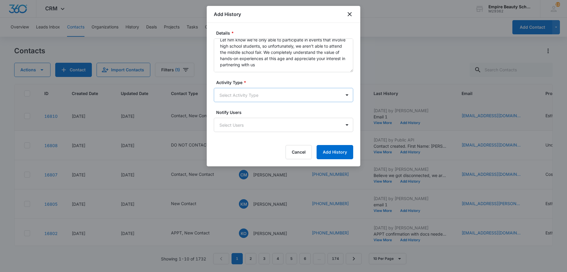
click at [269, 93] on body "CRM Apps Forms CRM Email Shop Payments POS Files Brand Settings Empire Beauty S…" at bounding box center [283, 136] width 567 height 272
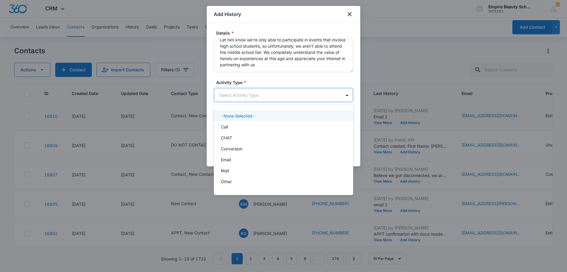
click at [282, 74] on div at bounding box center [283, 136] width 567 height 272
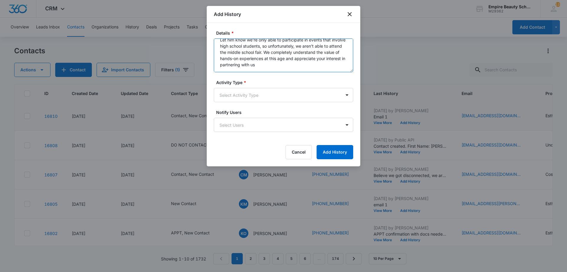
drag, startPoint x: 285, startPoint y: 68, endPoint x: 281, endPoint y: 51, distance: 17.0
click at [281, 51] on textarea "Let him know we’re only able to participate in events that involve high school …" at bounding box center [284, 55] width 140 height 34
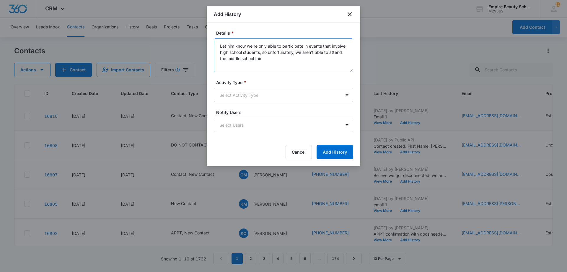
scroll to position [0, 0]
type textarea "Let him know we’re only able to participate in events that involve high school …"
click at [238, 85] on label "Activity Type *" at bounding box center [286, 82] width 140 height 6
click at [237, 92] on body "CRM Apps Forms CRM Email Shop Payments POS Files Brand Settings Empire Beauty S…" at bounding box center [283, 136] width 567 height 272
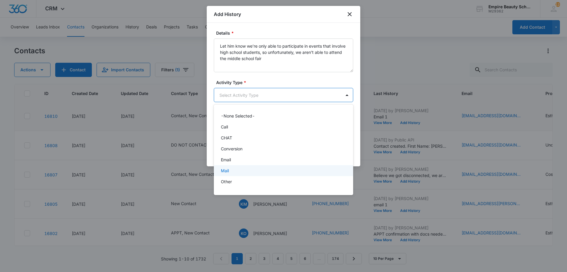
scroll to position [31, 0]
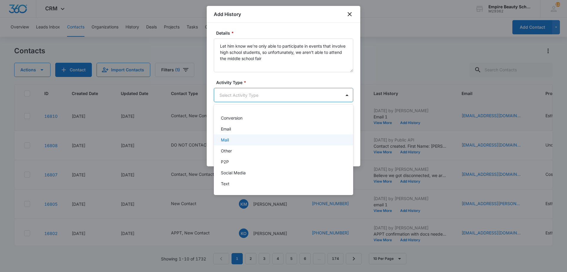
click at [230, 132] on div "Email" at bounding box center [284, 128] width 140 height 11
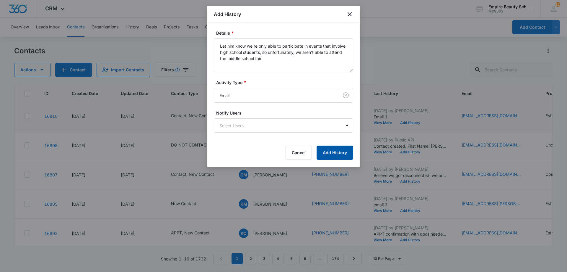
click at [336, 150] on button "Add History" at bounding box center [335, 152] width 37 height 14
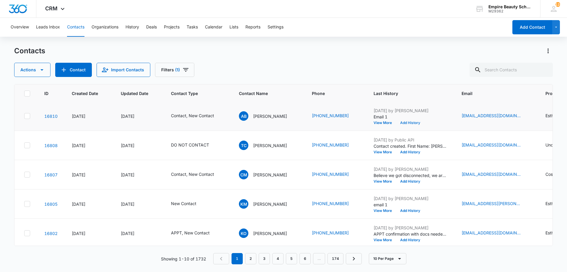
click at [415, 122] on button "Add History" at bounding box center [410, 123] width 28 height 4
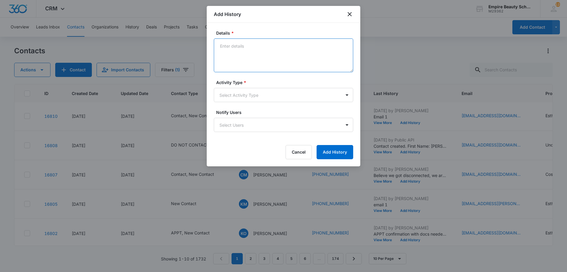
click at [301, 68] on textarea "Details *" at bounding box center [284, 55] width 140 height 34
type textarea "Graduated high school this year - How long have you been interested for?"
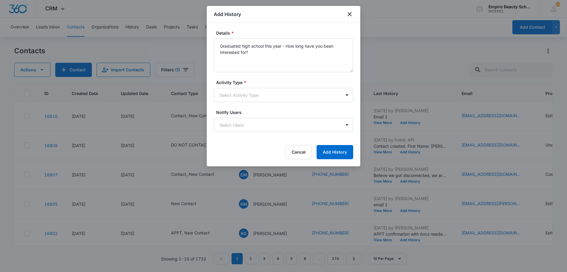
drag, startPoint x: 256, startPoint y: 87, endPoint x: 249, endPoint y: 110, distance: 24.0
click at [256, 88] on div "Activity Type * Select Activity Type" at bounding box center [284, 90] width 140 height 23
click at [248, 113] on label "Notify Users" at bounding box center [286, 112] width 140 height 6
click at [248, 93] on body "CRM Apps Forms CRM Email Shop Payments POS Files Brand Settings Empire Beauty S…" at bounding box center [283, 136] width 567 height 272
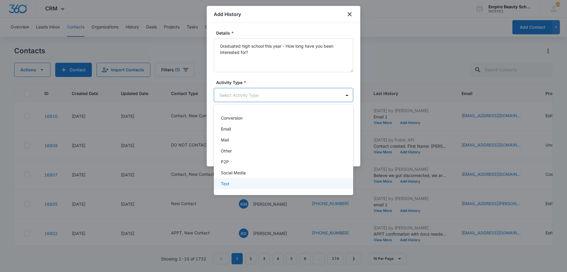
click at [228, 184] on p "Text" at bounding box center [225, 183] width 9 height 6
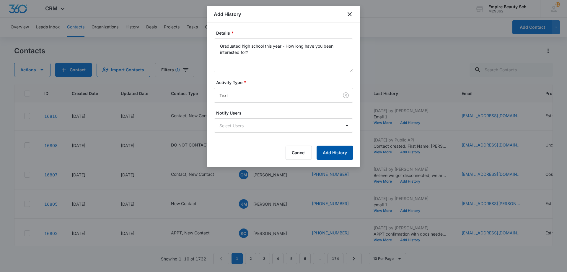
click at [332, 156] on button "Add History" at bounding box center [335, 152] width 37 height 14
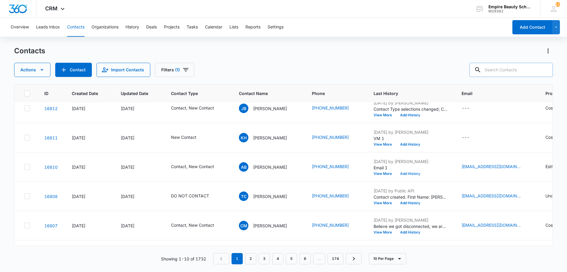
scroll to position [0, 0]
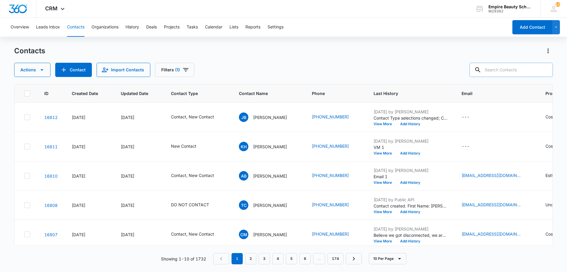
click at [513, 70] on input "text" at bounding box center [511, 70] width 83 height 14
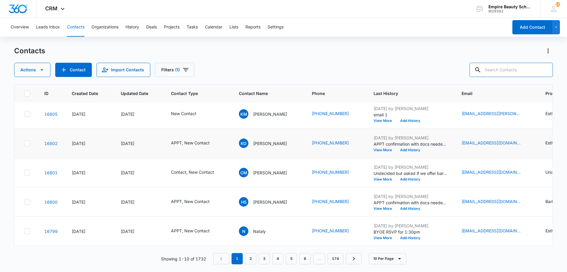
scroll to position [154, 0]
click at [250, 259] on link "2" at bounding box center [250, 258] width 11 height 11
